Goal: Find specific page/section: Find specific page/section

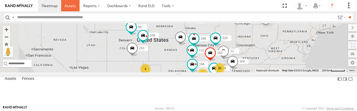
click at [72, 6] on span at bounding box center [70, 5] width 11 height 5
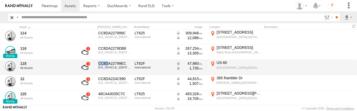
scroll to position [121, 0]
drag, startPoint x: 98, startPoint y: 63, endPoint x: 125, endPoint y: 63, distance: 26.6
click at [125, 63] on div "CC8DA22799EC" at bounding box center [114, 63] width 33 height 5
drag, startPoint x: 125, startPoint y: 63, endPoint x: 118, endPoint y: 63, distance: 6.6
copy div "CC8DA22799EC"
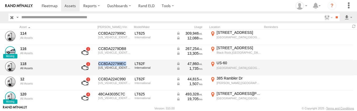
copy div "CC8DA22799EC"
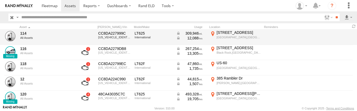
click at [62, 42] on div "114 All Assets" at bounding box center [45, 37] width 53 height 14
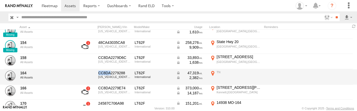
scroll to position [310, 0]
drag, startPoint x: 99, startPoint y: 71, endPoint x: 123, endPoint y: 73, distance: 24.3
click at [123, 73] on div "CC8DA2279288" at bounding box center [114, 72] width 33 height 5
click at [72, 74] on div "164 All Assets CC8DA2279288 3HSDZAPR3TN652776 LT62F International 47,319 2,382 …" at bounding box center [178, 76] width 357 height 15
drag, startPoint x: 100, startPoint y: 72, endPoint x: 140, endPoint y: 79, distance: 41.4
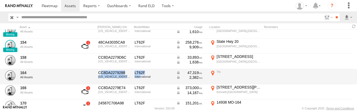
click at [140, 79] on div "164 All Assets CC8DA2279288 3HSDZAPR3TN652776 LT62F International 47,319 2,382 …" at bounding box center [178, 76] width 357 height 15
click at [80, 69] on div "164 All Assets CC8DA2279288 3HSDZAPR3TN652776 LT62F International 47,319 2,382 …" at bounding box center [178, 76] width 357 height 15
drag, startPoint x: 99, startPoint y: 72, endPoint x: 126, endPoint y: 72, distance: 26.9
click at [126, 72] on div "CC8DA2279288" at bounding box center [114, 72] width 33 height 5
drag, startPoint x: 126, startPoint y: 72, endPoint x: 116, endPoint y: 71, distance: 9.7
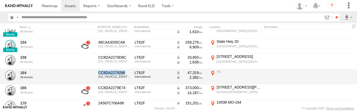
copy div "CC8DA2279288"
